Goal: Information Seeking & Learning: Learn about a topic

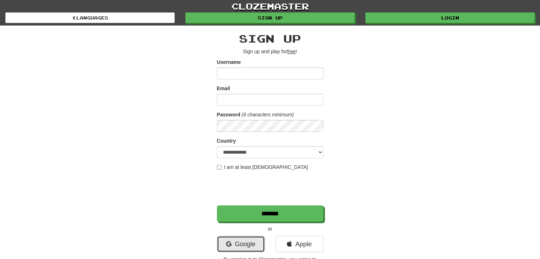
click at [246, 238] on link "Google" at bounding box center [241, 244] width 48 height 16
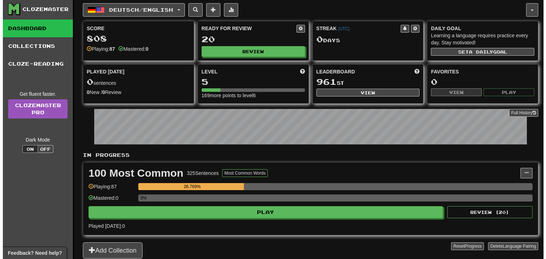
scroll to position [23, 0]
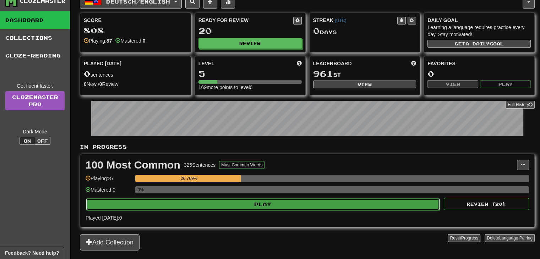
click at [264, 200] on button "Play" at bounding box center [263, 205] width 354 height 12
select select "**"
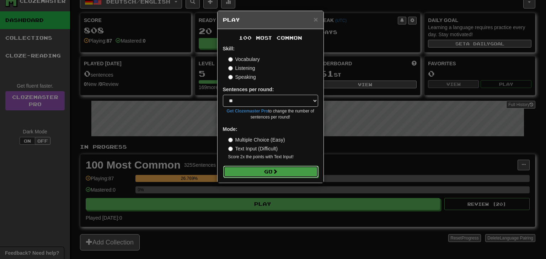
click at [257, 173] on button "Go" at bounding box center [270, 172] width 95 height 12
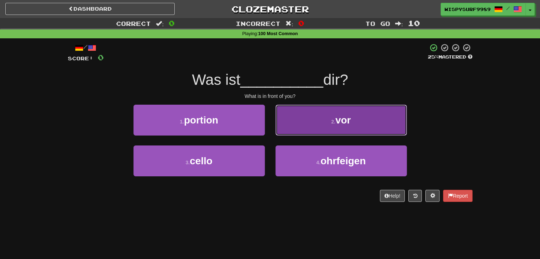
click at [297, 110] on button "2 . vor" at bounding box center [341, 120] width 131 height 31
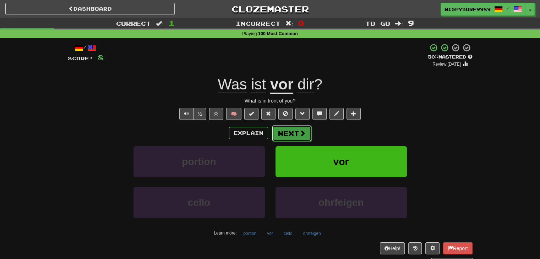
click at [289, 132] on button "Next" at bounding box center [292, 133] width 40 height 16
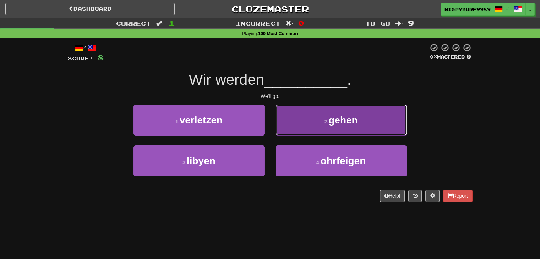
click at [304, 118] on button "2 . gehen" at bounding box center [341, 120] width 131 height 31
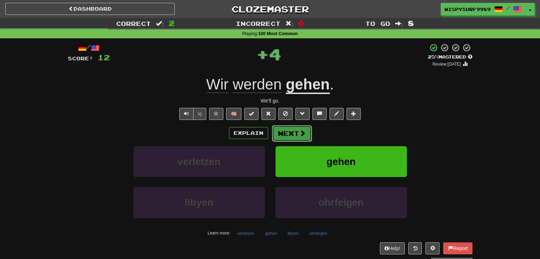
click at [287, 130] on button "Next" at bounding box center [292, 133] width 40 height 16
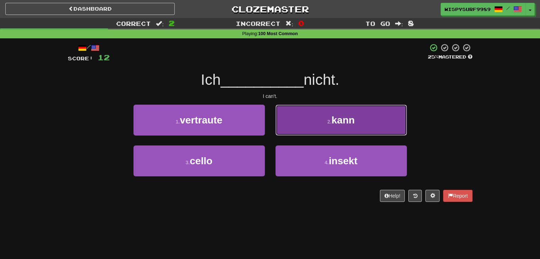
click at [295, 122] on button "2 . kann" at bounding box center [341, 120] width 131 height 31
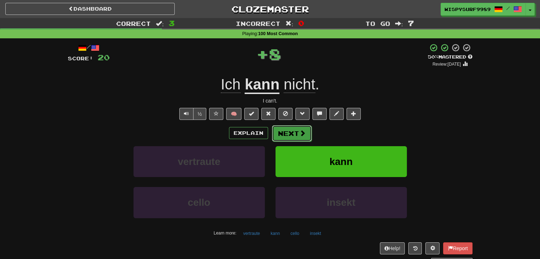
click at [297, 133] on button "Next" at bounding box center [292, 133] width 40 height 16
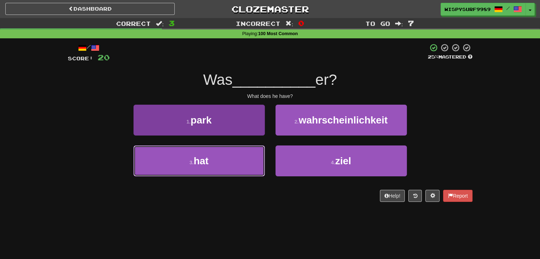
click at [242, 161] on button "3 . hat" at bounding box center [199, 161] width 131 height 31
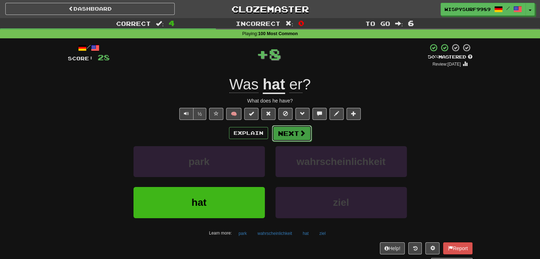
click at [293, 128] on button "Next" at bounding box center [292, 133] width 40 height 16
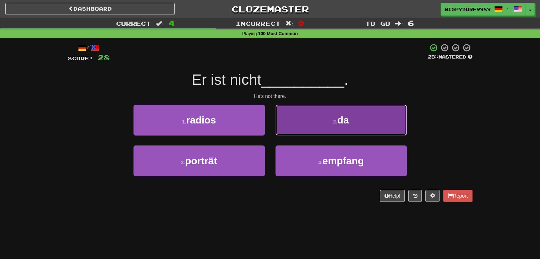
click at [332, 126] on button "2 . da" at bounding box center [341, 120] width 131 height 31
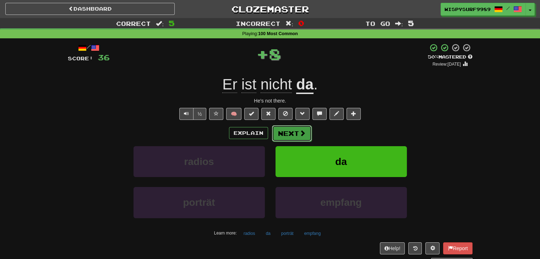
click at [300, 132] on span at bounding box center [303, 133] width 6 height 6
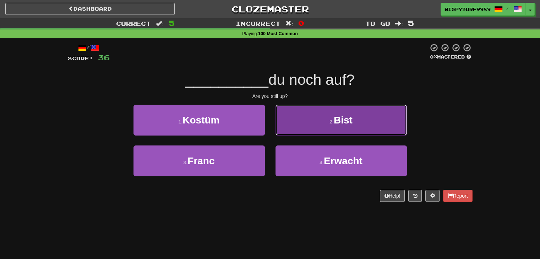
click at [313, 120] on button "2 . Bist" at bounding box center [341, 120] width 131 height 31
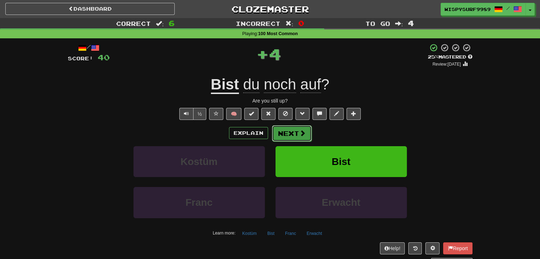
click at [304, 130] on span at bounding box center [303, 133] width 6 height 6
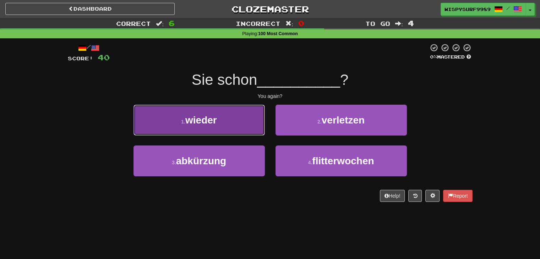
click at [257, 124] on button "1 . wieder" at bounding box center [199, 120] width 131 height 31
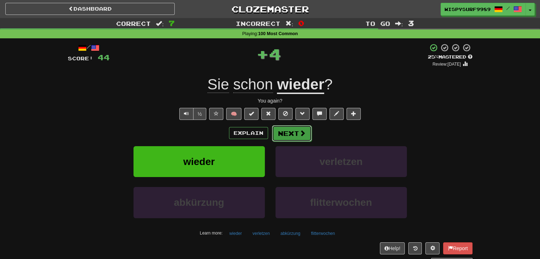
click at [300, 131] on span at bounding box center [303, 133] width 6 height 6
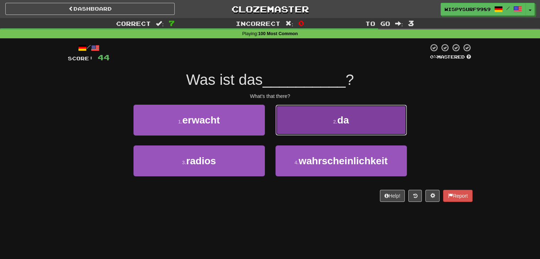
click at [311, 118] on button "2 . da" at bounding box center [341, 120] width 131 height 31
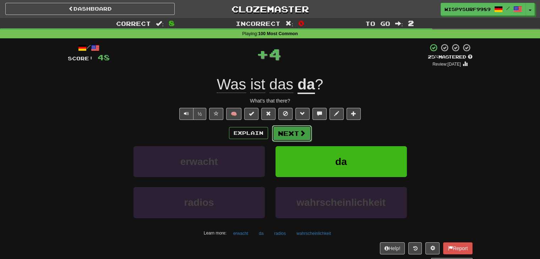
click at [301, 130] on span at bounding box center [303, 133] width 6 height 6
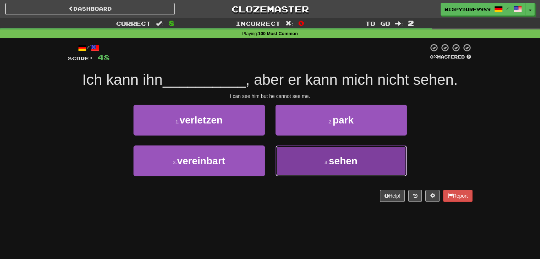
click at [318, 158] on button "4 . sehen" at bounding box center [341, 161] width 131 height 31
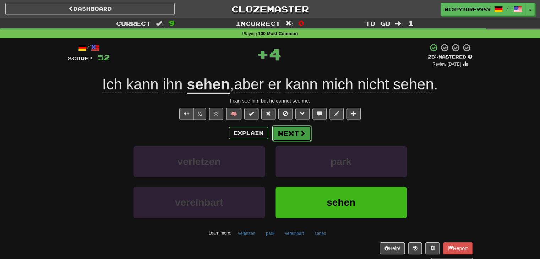
click at [296, 132] on button "Next" at bounding box center [292, 133] width 40 height 16
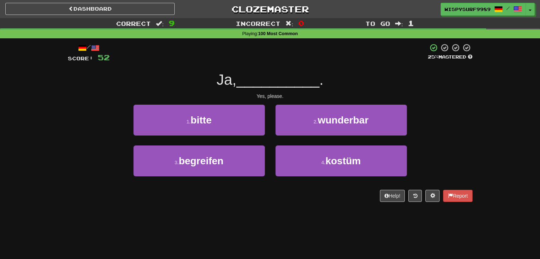
click at [232, 102] on div "/ Score: 52 25 % Mastered Ja, __________ . Yes, please. 1 . bitte 2 . wunderbar…" at bounding box center [270, 122] width 405 height 159
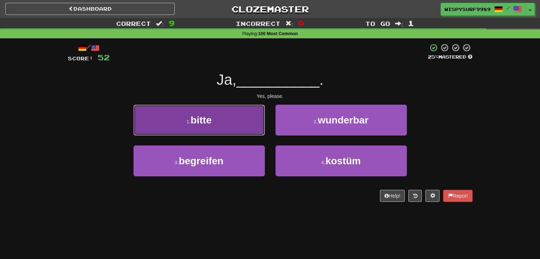
click at [235, 115] on button "1 . bitte" at bounding box center [199, 120] width 131 height 31
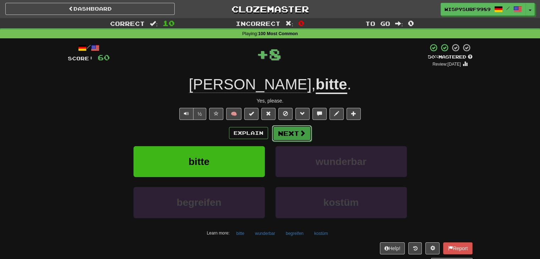
click at [294, 131] on button "Next" at bounding box center [292, 133] width 40 height 16
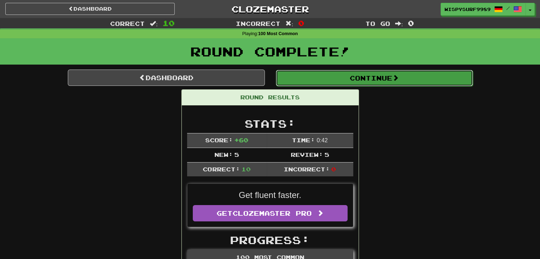
click at [370, 78] on button "Continue" at bounding box center [374, 78] width 197 height 16
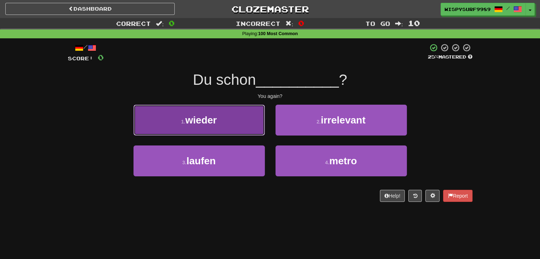
click at [248, 127] on button "1 . wieder" at bounding box center [199, 120] width 131 height 31
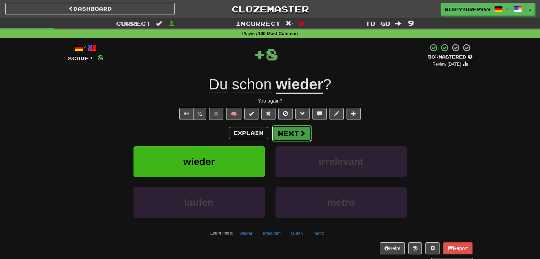
click at [287, 133] on button "Next" at bounding box center [292, 133] width 40 height 16
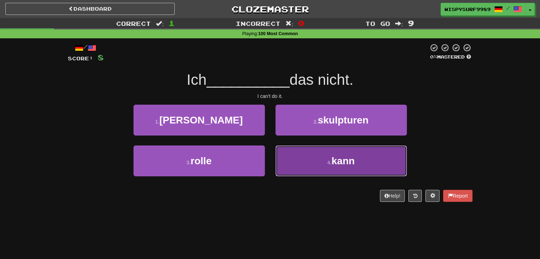
click at [296, 157] on button "4 . kann" at bounding box center [341, 161] width 131 height 31
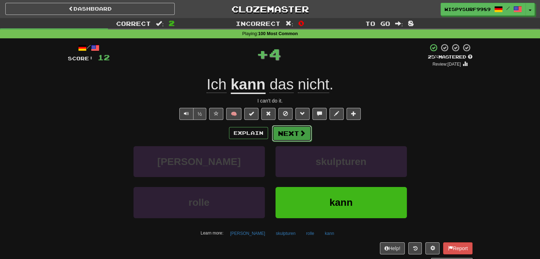
click at [291, 131] on button "Next" at bounding box center [292, 133] width 40 height 16
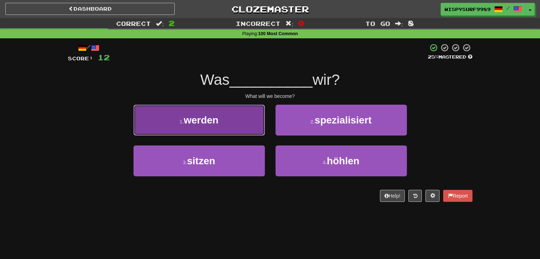
click at [247, 127] on button "1 . werden" at bounding box center [199, 120] width 131 height 31
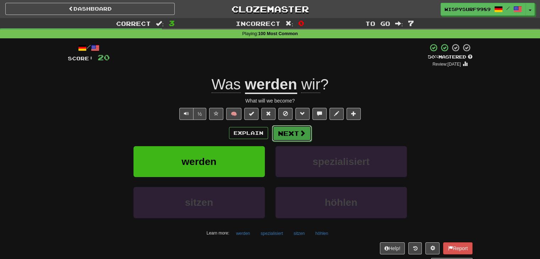
click at [284, 135] on button "Next" at bounding box center [292, 133] width 40 height 16
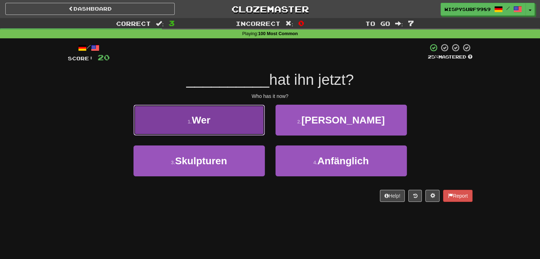
click at [248, 119] on button "1 . Wer" at bounding box center [199, 120] width 131 height 31
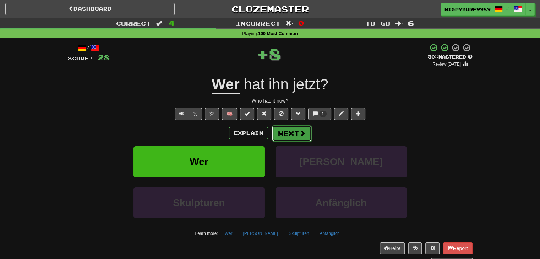
click at [279, 135] on button "Next" at bounding box center [292, 133] width 40 height 16
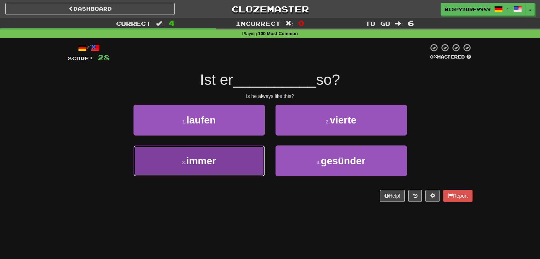
click at [242, 155] on button "3 . immer" at bounding box center [199, 161] width 131 height 31
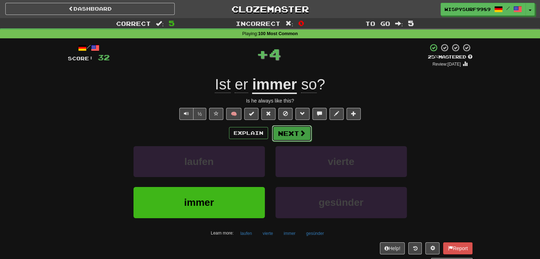
click at [276, 135] on button "Next" at bounding box center [292, 133] width 40 height 16
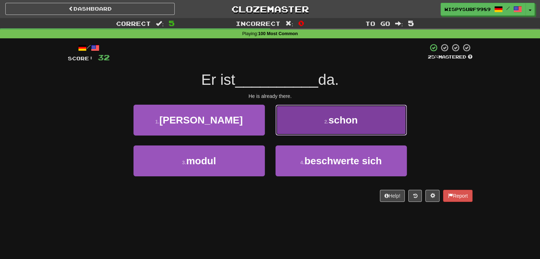
click at [298, 115] on button "2 . schon" at bounding box center [341, 120] width 131 height 31
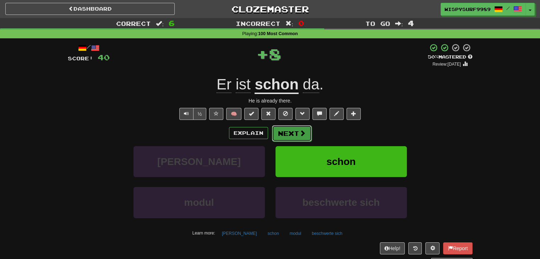
click at [291, 134] on button "Next" at bounding box center [292, 133] width 40 height 16
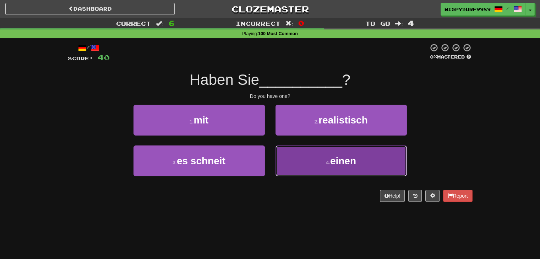
click at [278, 159] on button "4 . einen" at bounding box center [341, 161] width 131 height 31
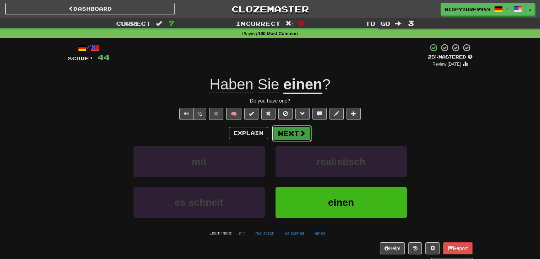
click at [288, 128] on button "Next" at bounding box center [292, 133] width 40 height 16
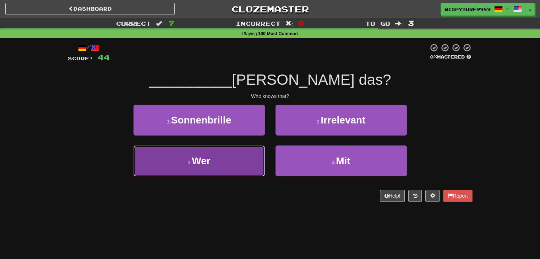
click at [249, 163] on button "3 . Wer" at bounding box center [199, 161] width 131 height 31
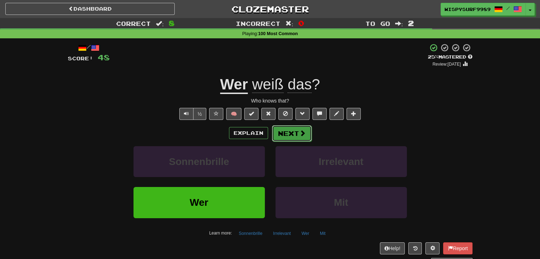
click at [286, 138] on button "Next" at bounding box center [292, 133] width 40 height 16
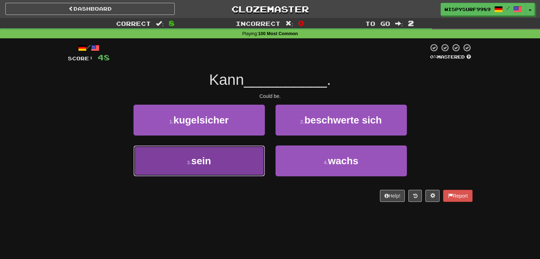
click at [227, 166] on button "3 . sein" at bounding box center [199, 161] width 131 height 31
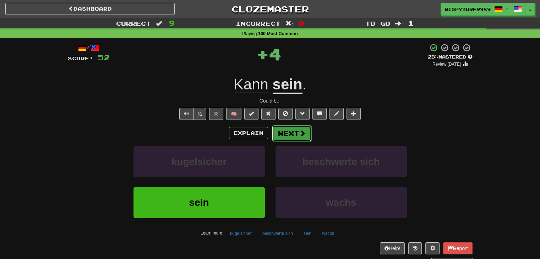
click at [294, 134] on button "Next" at bounding box center [292, 133] width 40 height 16
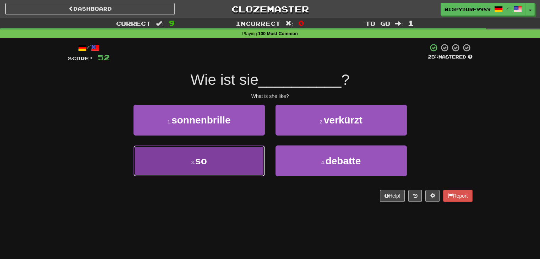
click at [226, 167] on button "3 . so" at bounding box center [199, 161] width 131 height 31
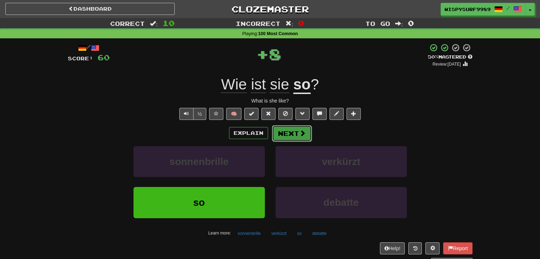
click at [294, 135] on button "Next" at bounding box center [292, 133] width 40 height 16
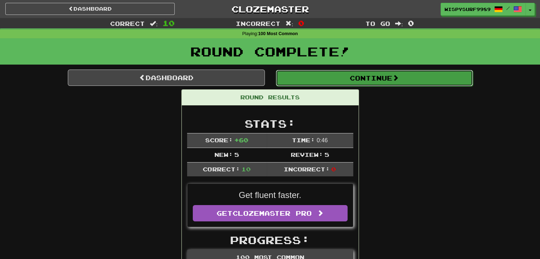
click at [347, 78] on button "Continue" at bounding box center [374, 78] width 197 height 16
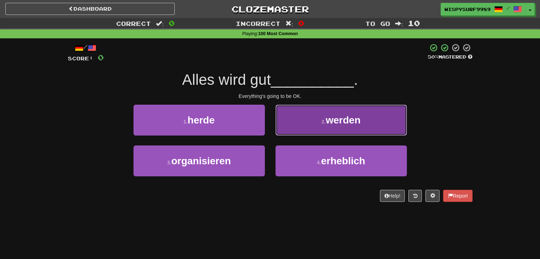
click at [304, 120] on button "2 . werden" at bounding box center [341, 120] width 131 height 31
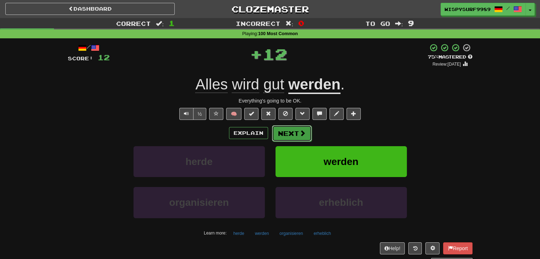
click at [301, 131] on span at bounding box center [303, 133] width 6 height 6
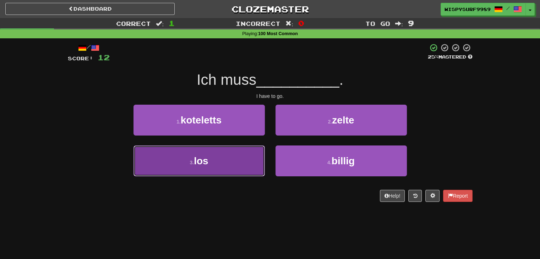
click at [244, 168] on button "3 . los" at bounding box center [199, 161] width 131 height 31
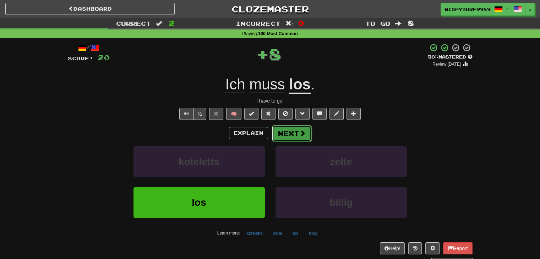
click at [291, 137] on button "Next" at bounding box center [292, 133] width 40 height 16
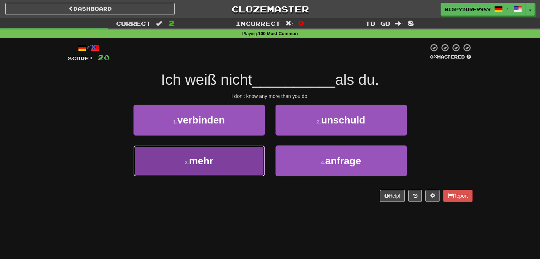
click at [247, 158] on button "3 . mehr" at bounding box center [199, 161] width 131 height 31
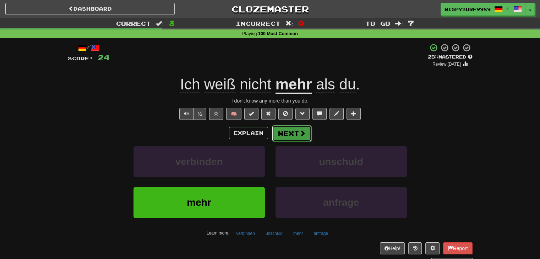
click at [293, 132] on button "Next" at bounding box center [292, 133] width 40 height 16
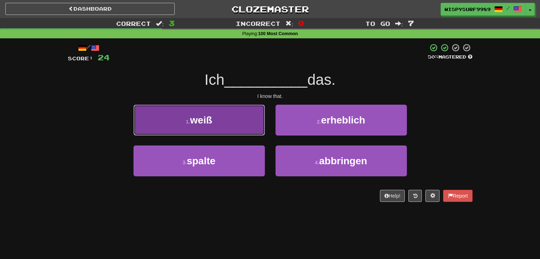
click at [220, 130] on button "1 . weiß" at bounding box center [199, 120] width 131 height 31
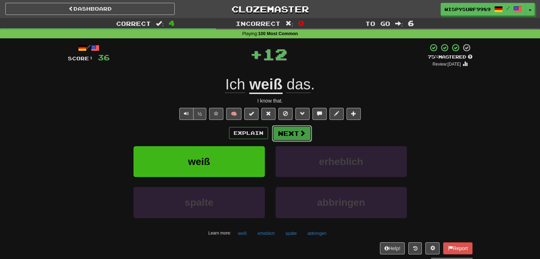
click at [293, 130] on button "Next" at bounding box center [292, 133] width 40 height 16
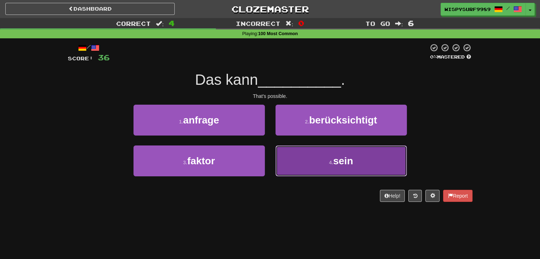
click at [283, 156] on button "4 . sein" at bounding box center [341, 161] width 131 height 31
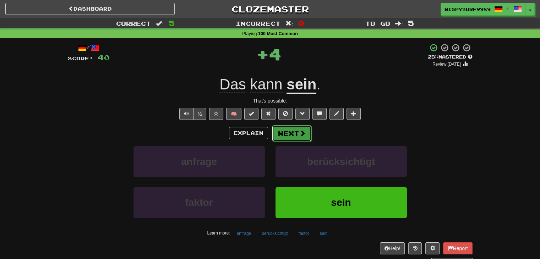
click at [293, 128] on button "Next" at bounding box center [292, 133] width 40 height 16
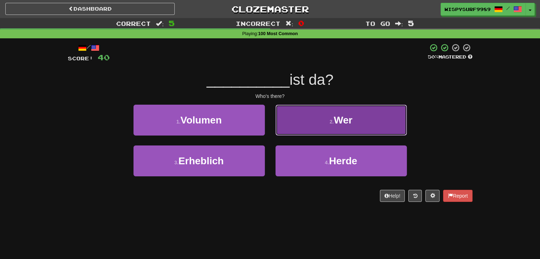
click at [331, 122] on small "2 ." at bounding box center [332, 122] width 4 height 6
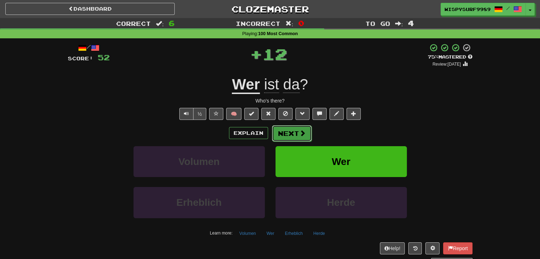
click at [292, 132] on button "Next" at bounding box center [292, 133] width 40 height 16
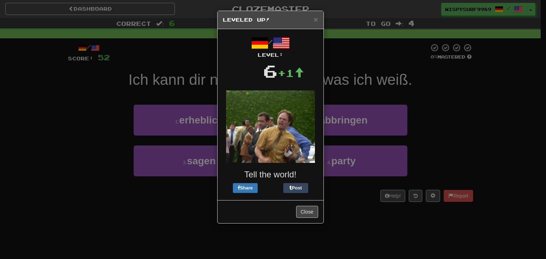
click at [313, 18] on h5 "Leveled Up!" at bounding box center [270, 19] width 95 height 7
click at [318, 21] on span "×" at bounding box center [315, 19] width 4 height 8
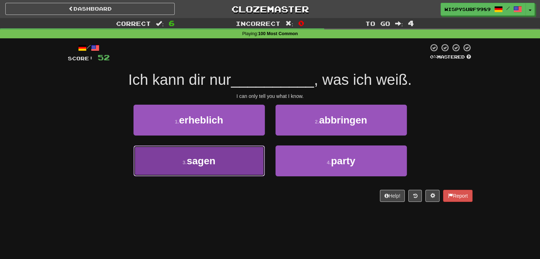
click at [243, 151] on button "3 . sagen" at bounding box center [199, 161] width 131 height 31
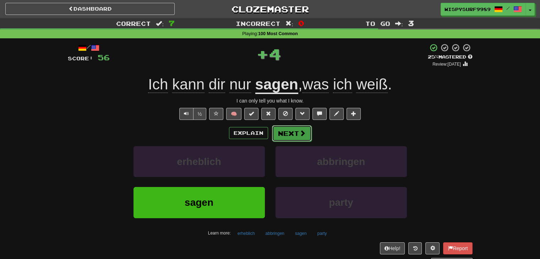
click at [286, 135] on button "Next" at bounding box center [292, 133] width 40 height 16
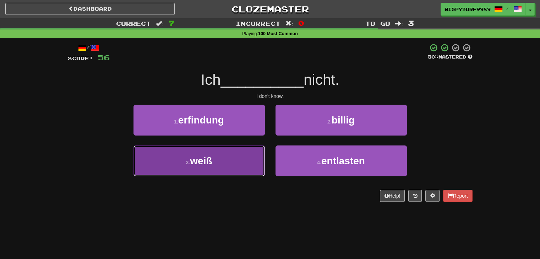
click at [225, 152] on button "3 . weiß" at bounding box center [199, 161] width 131 height 31
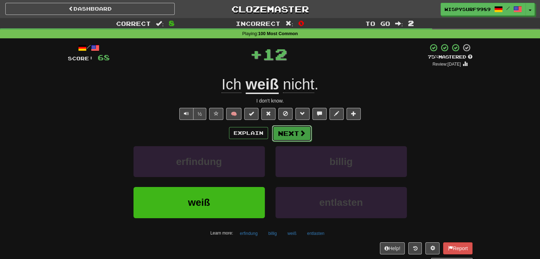
click at [296, 134] on button "Next" at bounding box center [292, 133] width 40 height 16
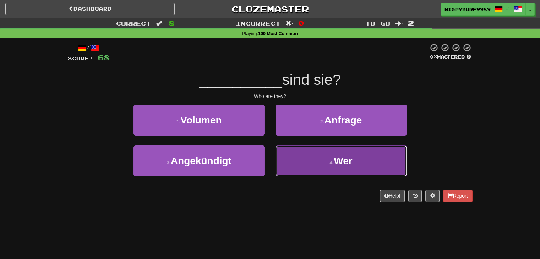
click at [303, 155] on button "4 . Wer" at bounding box center [341, 161] width 131 height 31
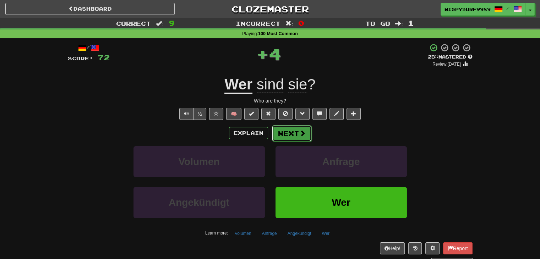
click at [291, 133] on button "Next" at bounding box center [292, 133] width 40 height 16
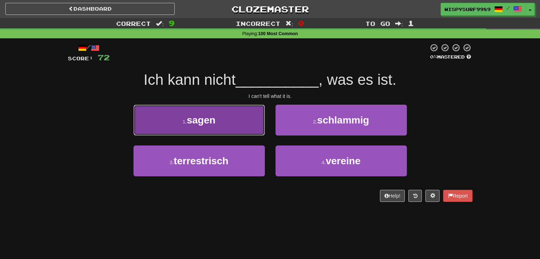
click at [210, 129] on button "1 . sagen" at bounding box center [199, 120] width 131 height 31
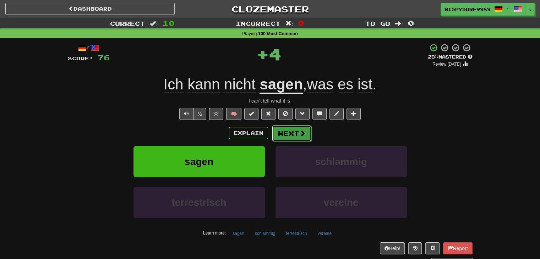
click at [291, 137] on button "Next" at bounding box center [292, 133] width 40 height 16
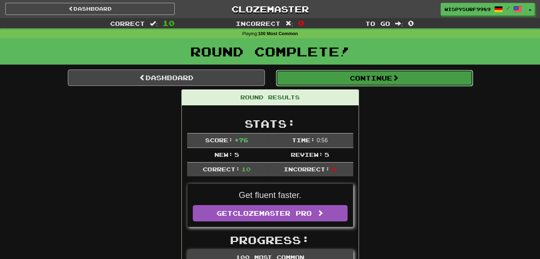
click at [391, 82] on button "Continue" at bounding box center [374, 78] width 197 height 16
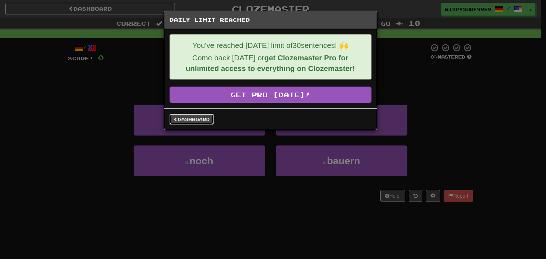
click at [194, 118] on link "Dashboard" at bounding box center [191, 119] width 44 height 11
